Goal: Navigation & Orientation: Understand site structure

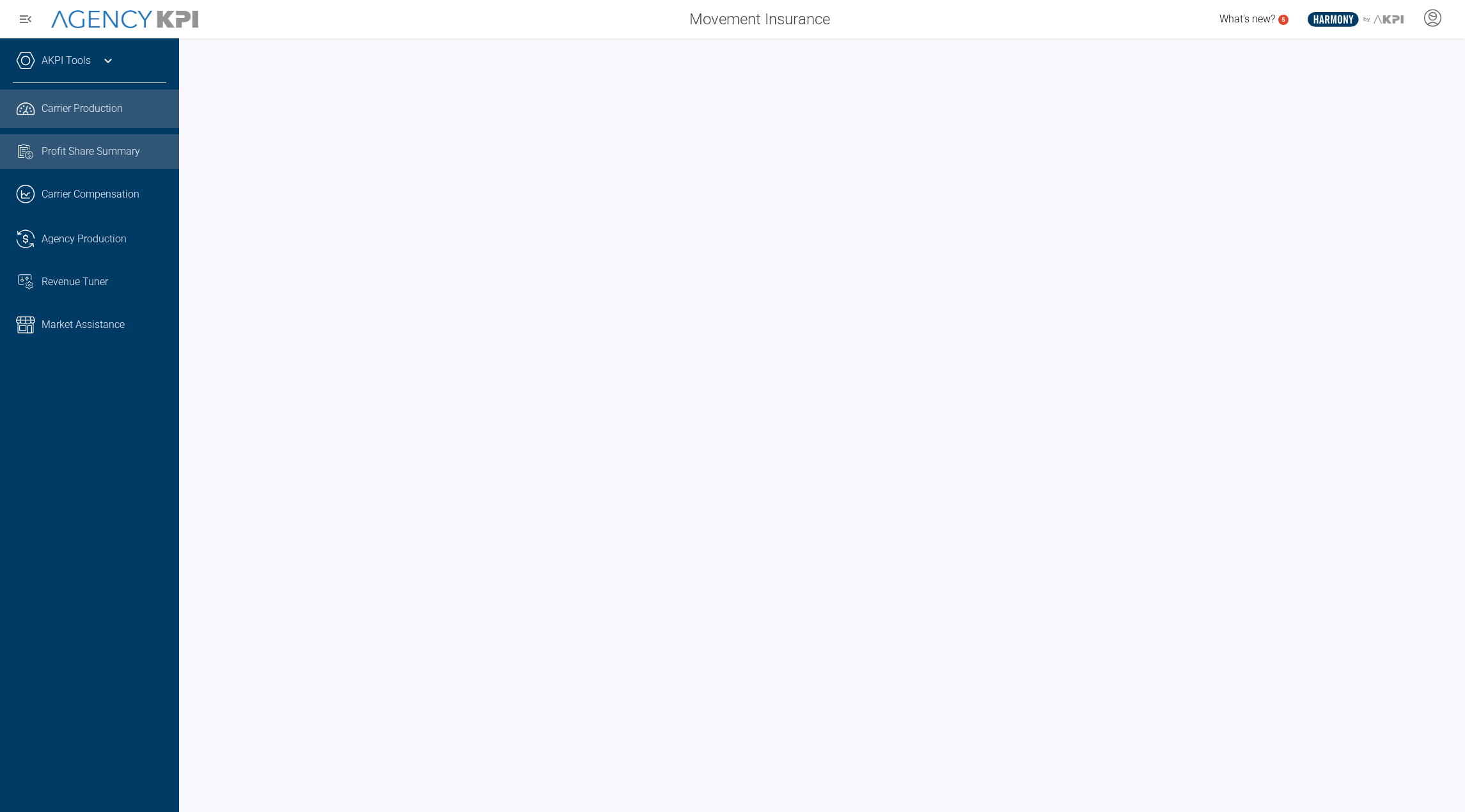
click at [74, 165] on link "Task List Cash Streamline Icon: [URL][DOMAIN_NAME] Profit Share Summary" at bounding box center [89, 151] width 179 height 34
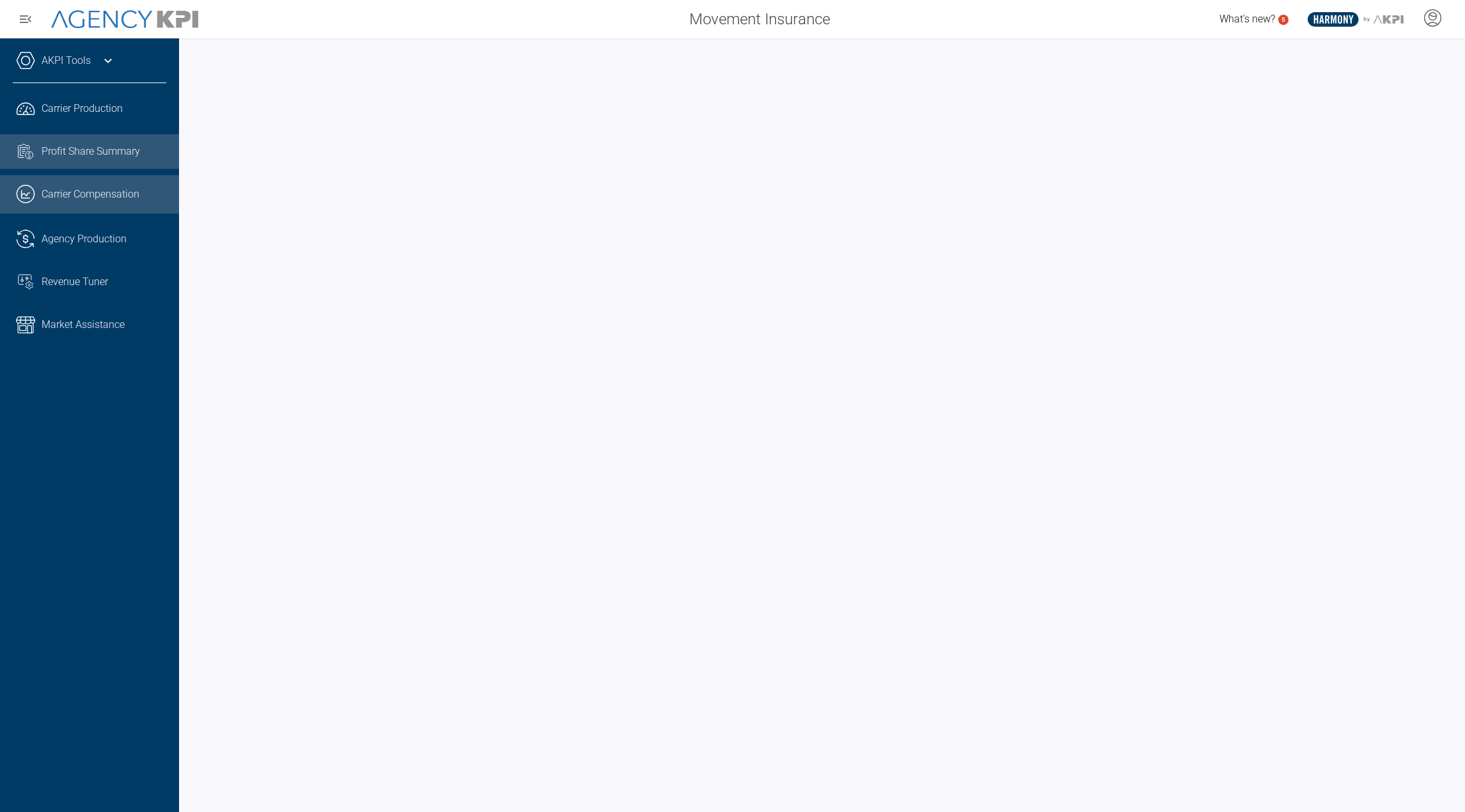
click at [71, 193] on span "Carrier Compensation" at bounding box center [90, 194] width 98 height 16
click at [68, 224] on link ".cls-1{fill:none;stroke:#221f20;stroke-linecap:round;stroke-linejoin:round;stro…" at bounding box center [89, 239] width 179 height 38
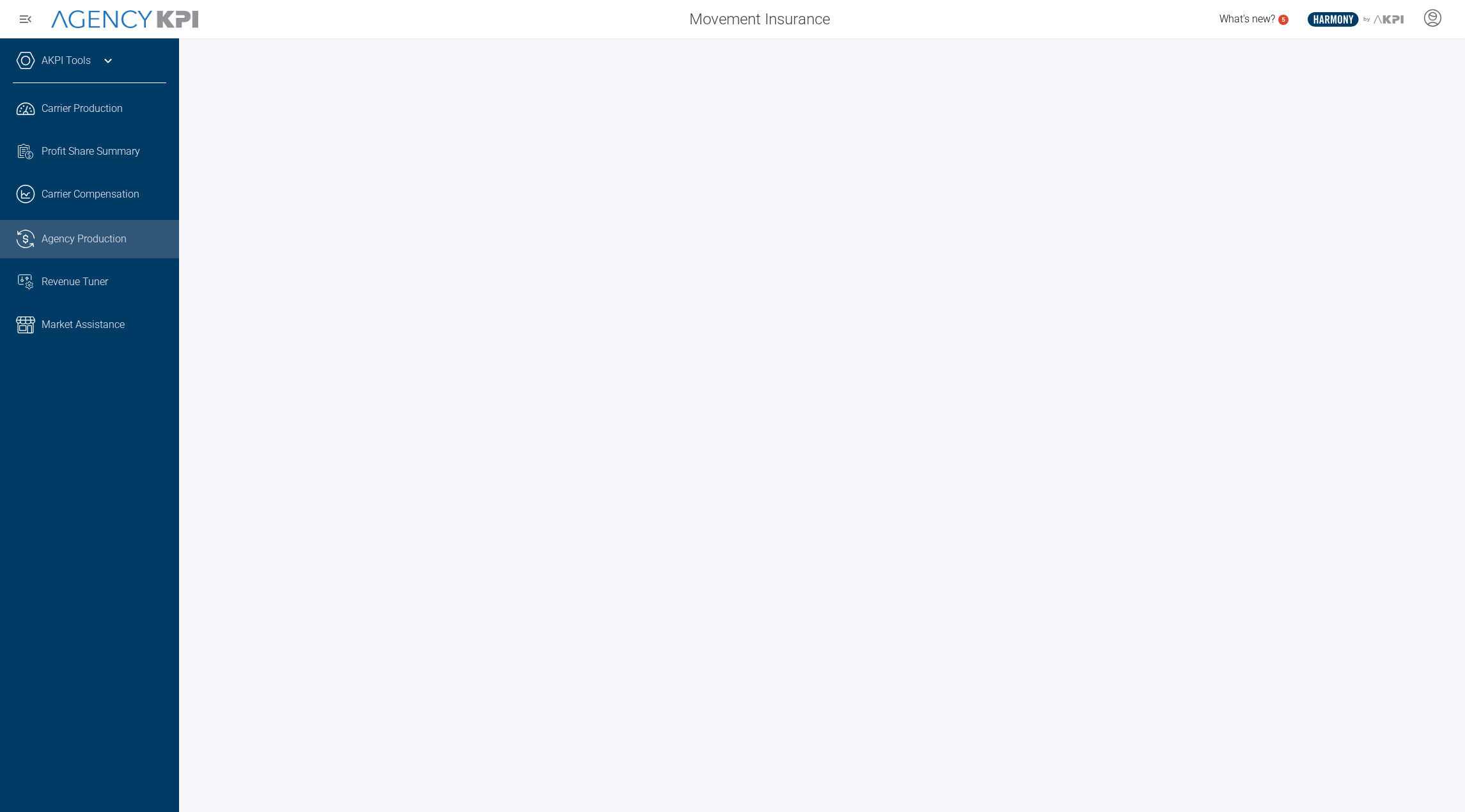
click at [60, 263] on ul ".cls-1{fill:none;stroke:#221f20;stroke-linecap:round;stroke-linejoin:round;stro…" at bounding box center [89, 216] width 153 height 255
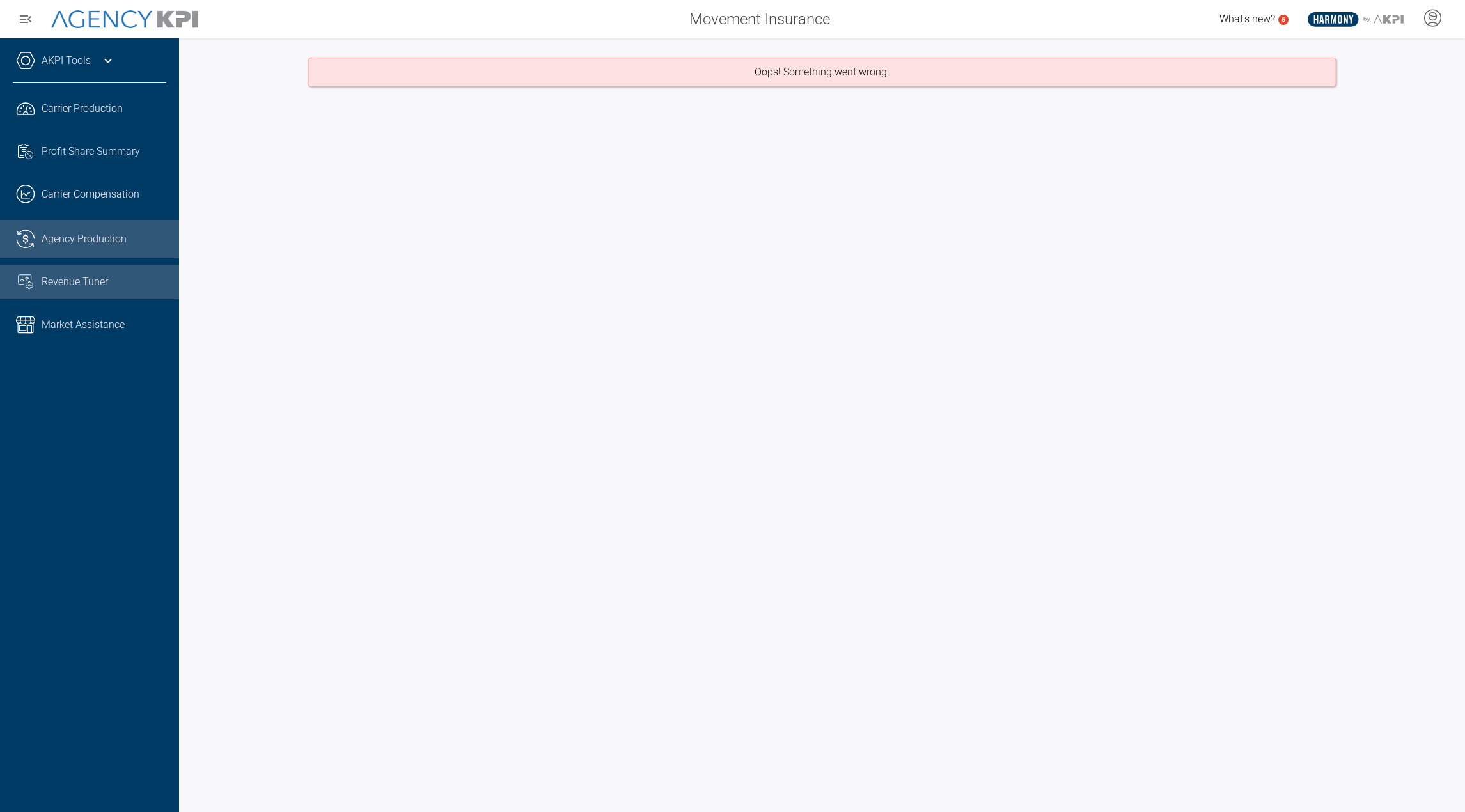
click at [58, 273] on link "Revenue Tuner" at bounding box center [89, 282] width 179 height 34
click at [47, 313] on link "Market Assistance" at bounding box center [89, 324] width 179 height 38
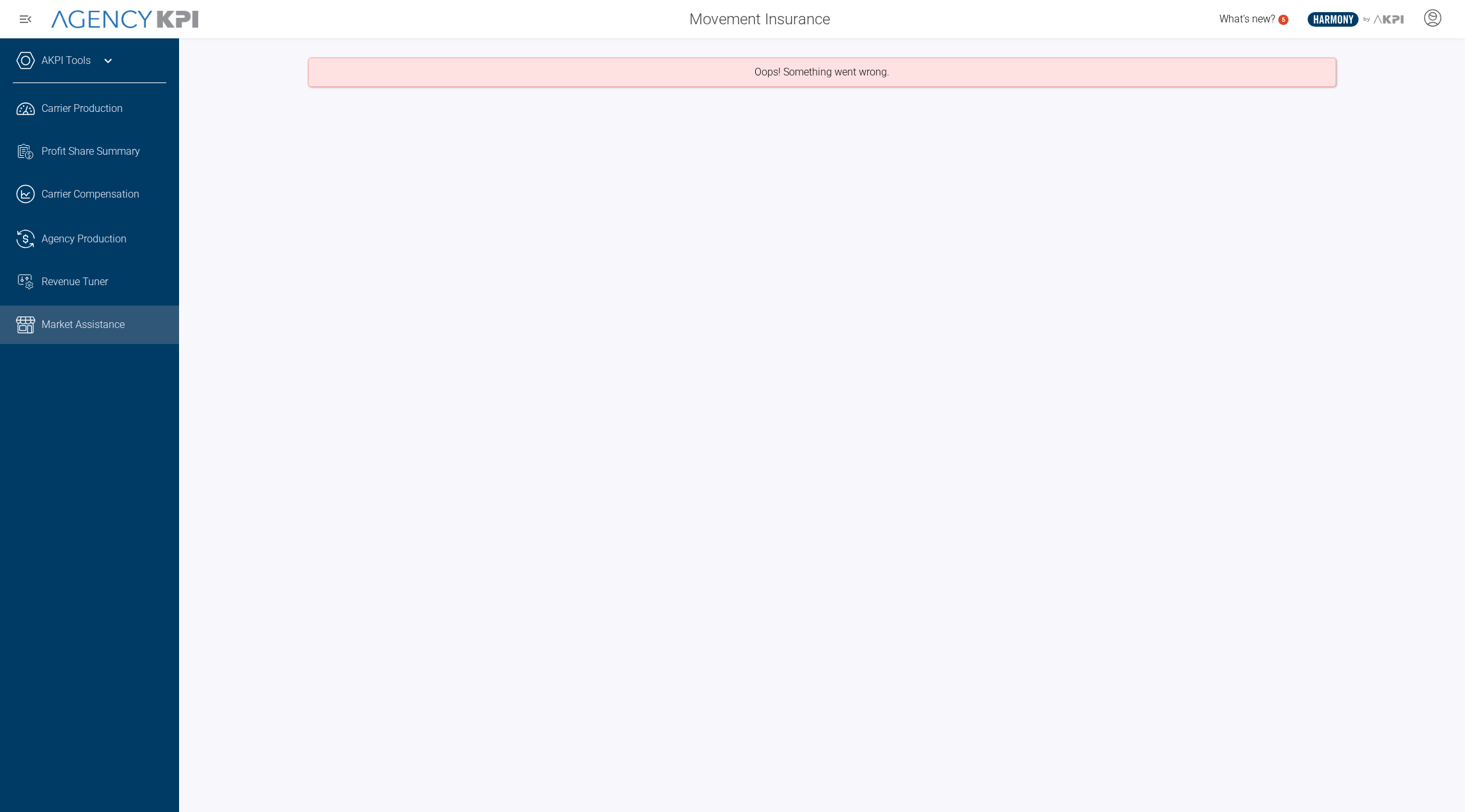
click at [81, 67] on link "AKPI Tools" at bounding box center [66, 60] width 49 height 16
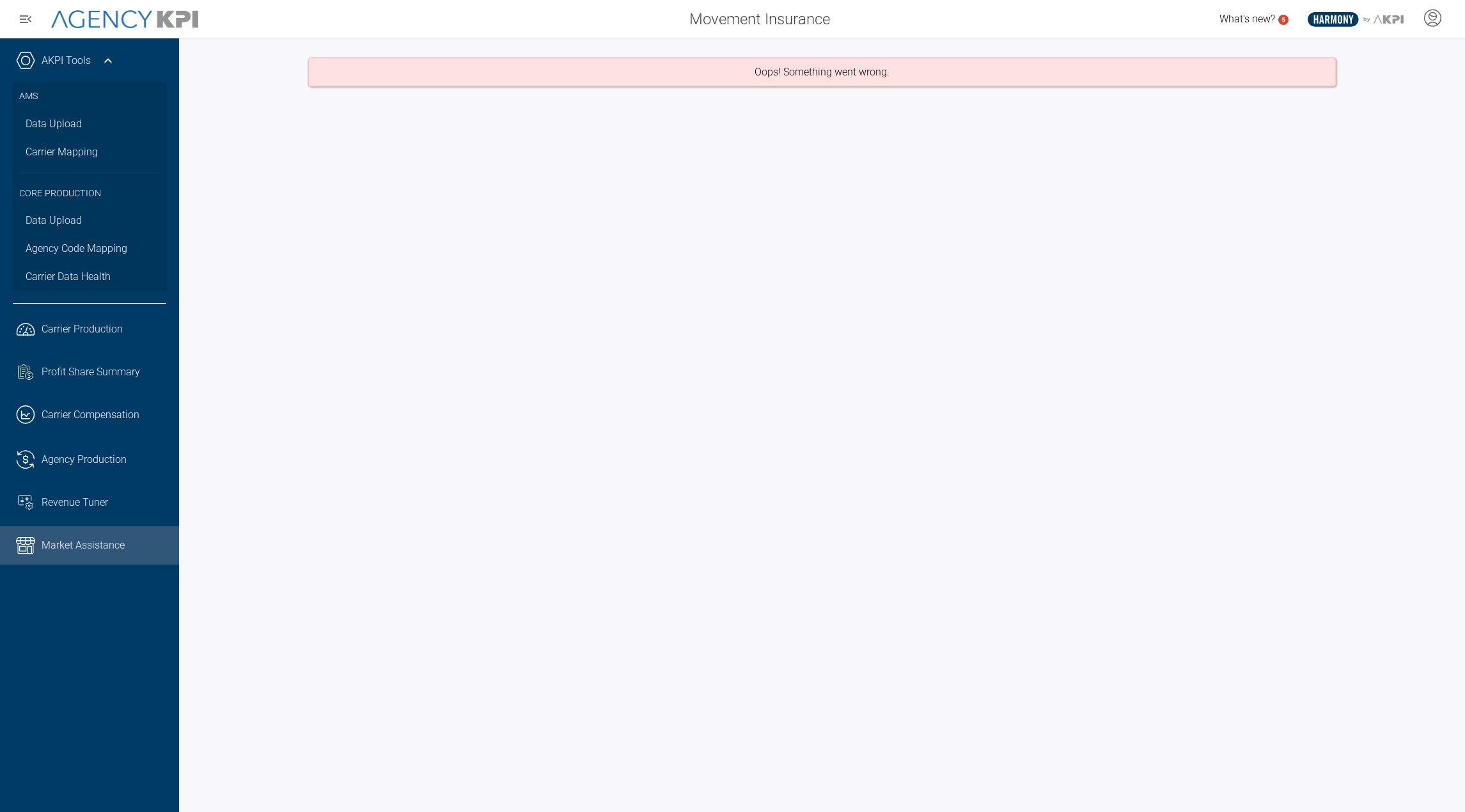
click at [81, 67] on link "AKPI Tools" at bounding box center [66, 60] width 49 height 16
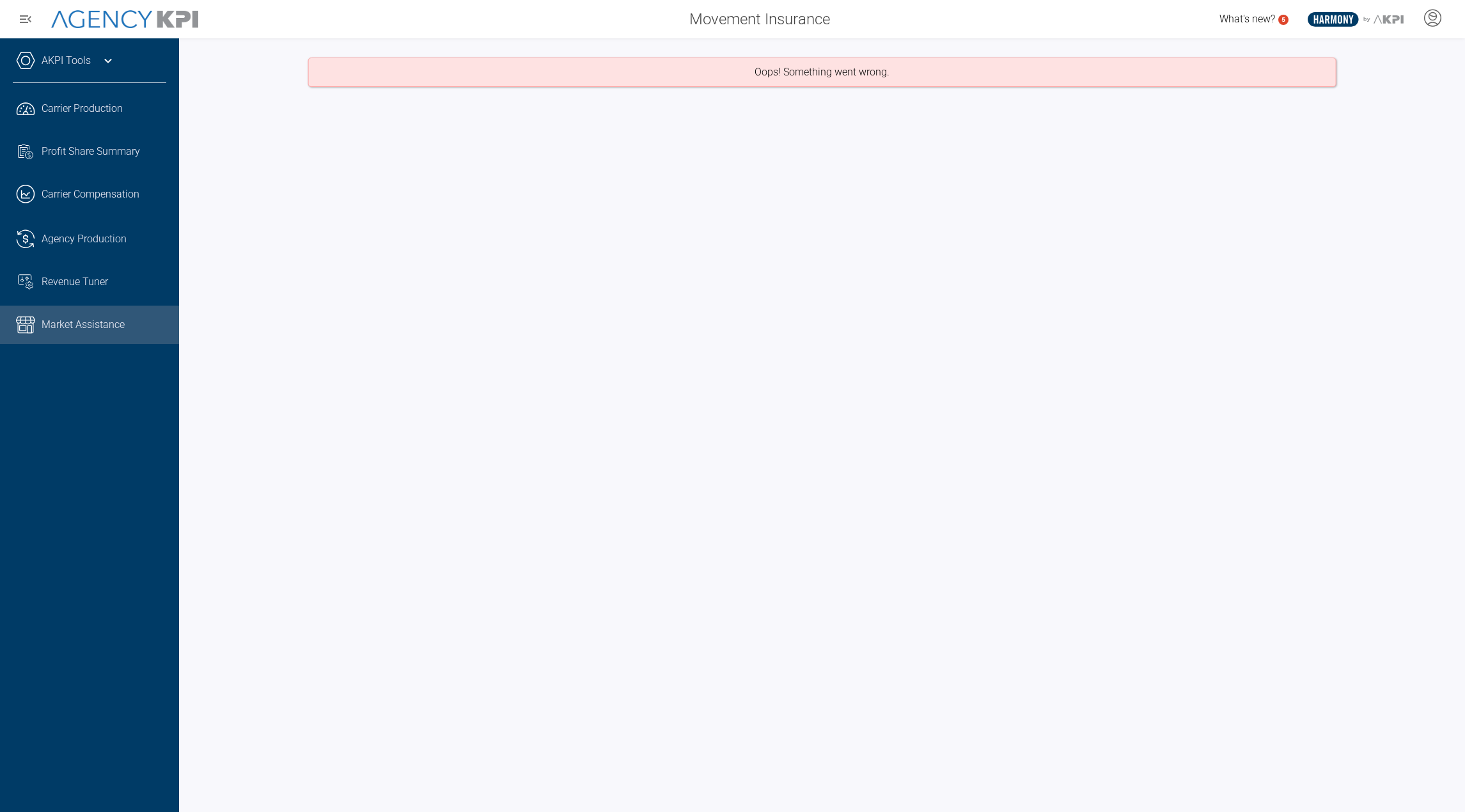
click at [288, 278] on div "Oops! Something went wrong." at bounding box center [822, 425] width 1286 height 773
